Goal: Complete application form

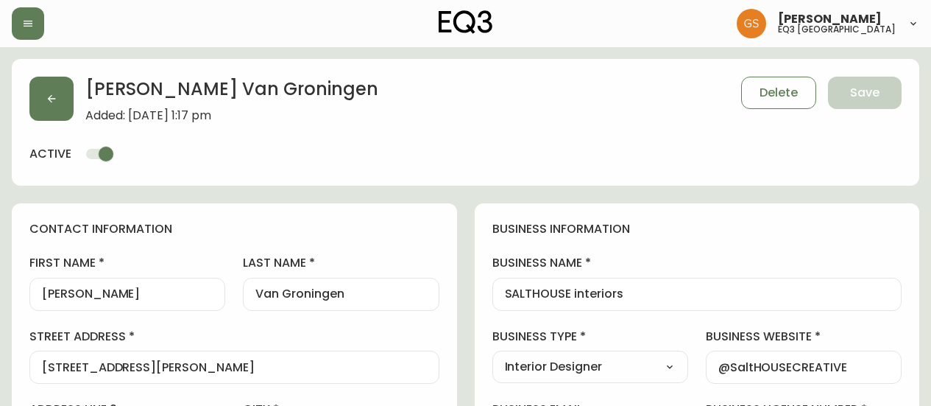
select select "ON"
select select "CA"
select select "CA_EN"
select select "Social Media"
select select "Interior Designer"
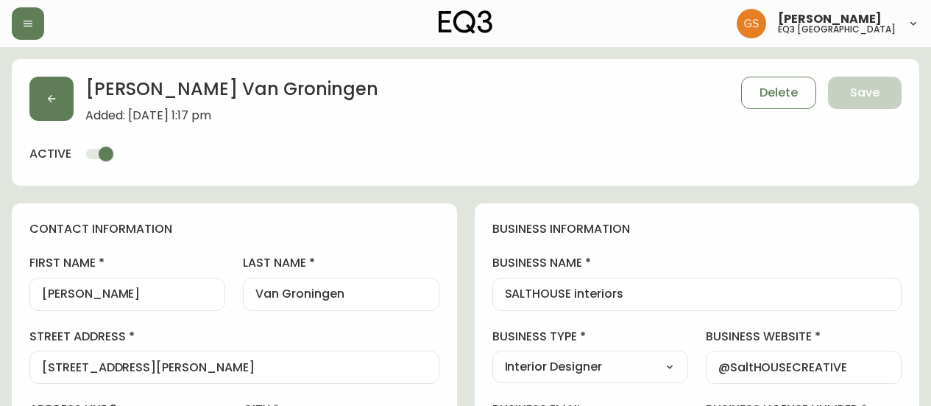
select select "cjw10z96q005b6gs00r6w7pwt"
select select "false"
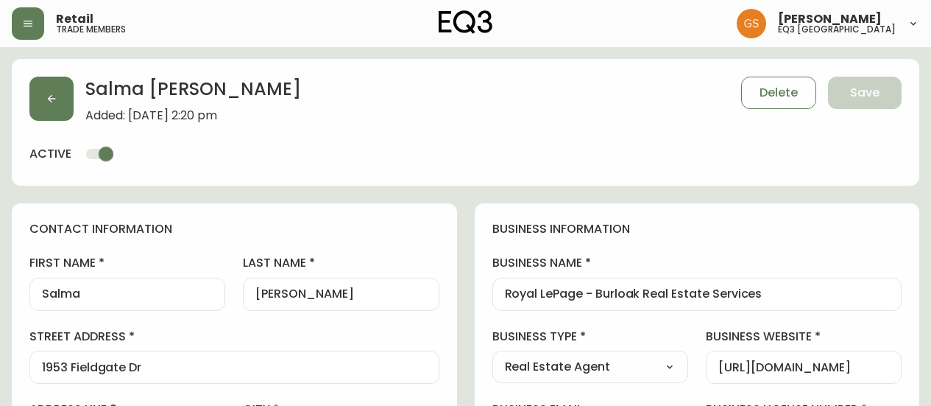
select select "ON"
select select "CA"
select select "CA_EN"
select select "Other"
select select "Real Estate Agent"
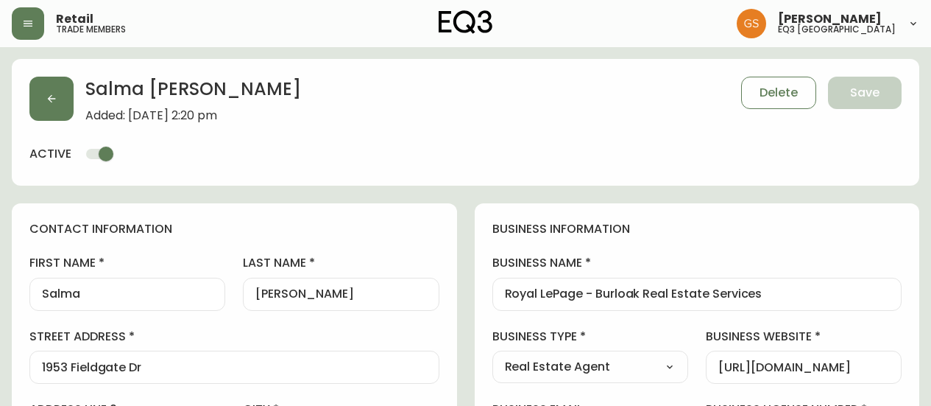
select select "cjw10z96q005b6gs00r6w7pwt"
select select "false"
